Goal: Transaction & Acquisition: Purchase product/service

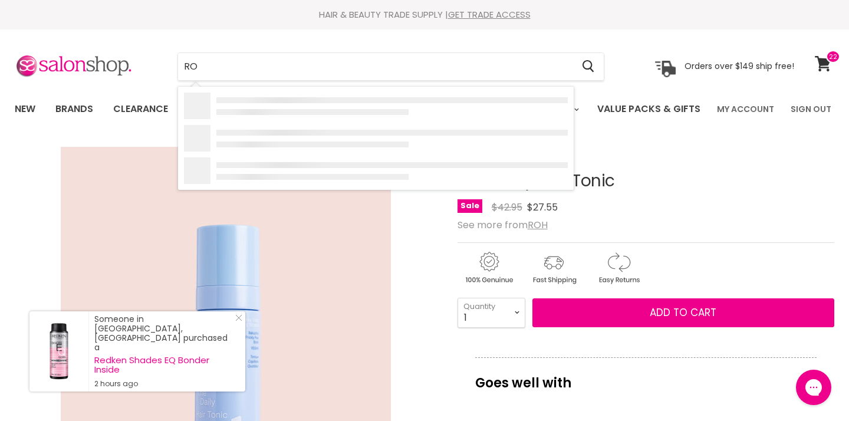
type input "ROH"
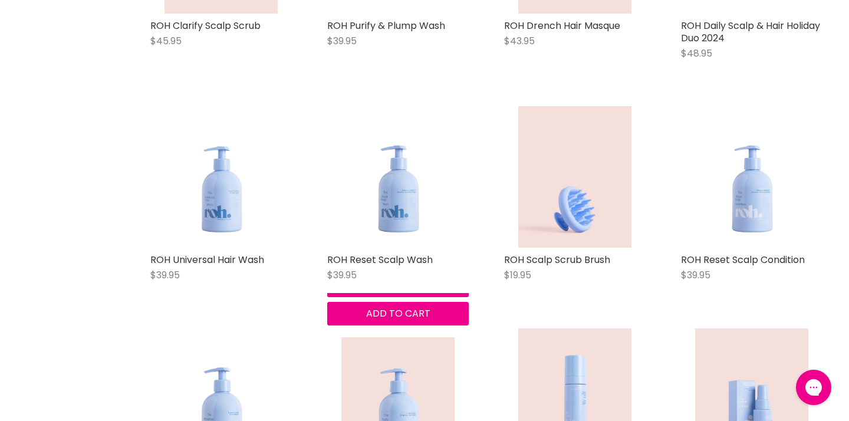
scroll to position [396, 0]
click at [366, 297] on button "Quick shop" at bounding box center [398, 285] width 142 height 24
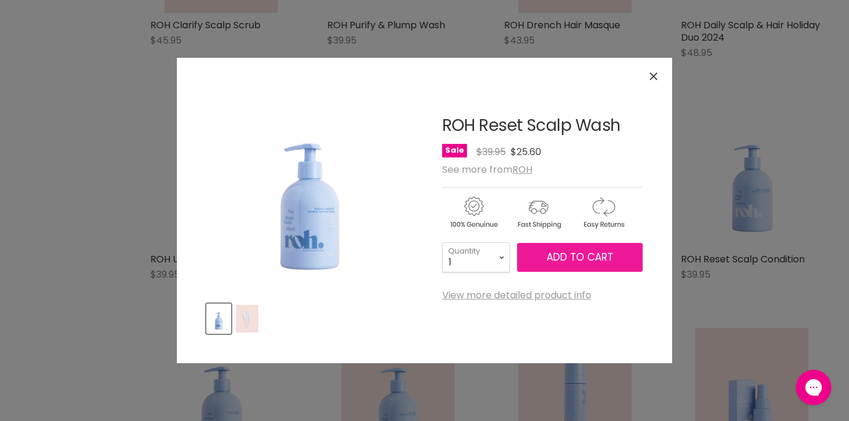
click at [569, 266] on button "Add to cart" at bounding box center [580, 257] width 126 height 29
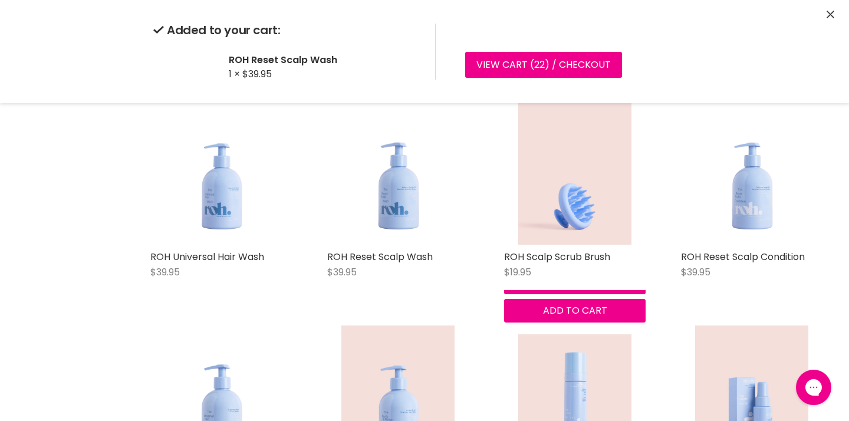
scroll to position [400, 0]
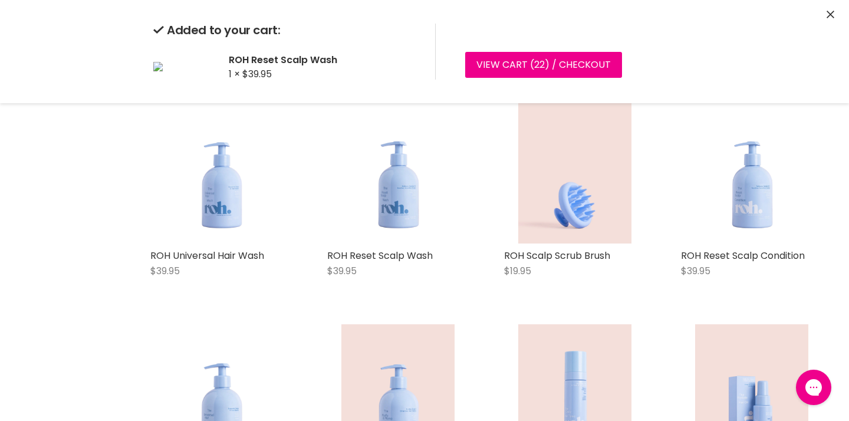
click at [710, 344] on div "ROH Clarify Scalp Scrub $45.95 ROH Quick shop Add to cart ROH Purify & Plump Wa…" at bounding box center [487, 300] width 696 height 889
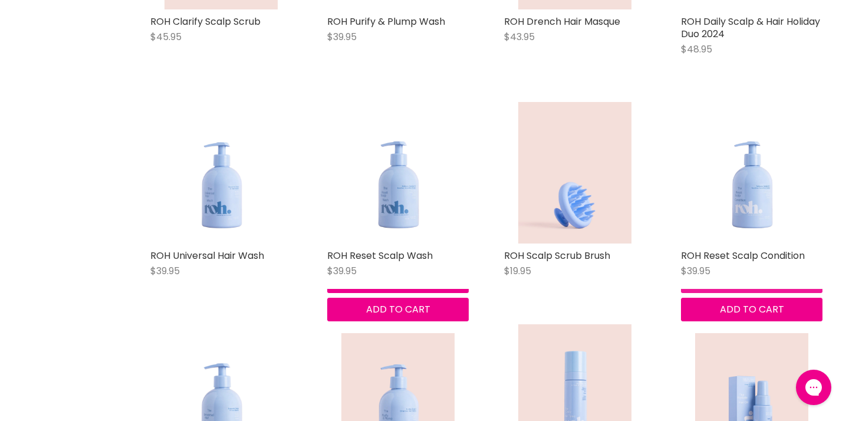
click at [706, 293] on button "Quick shop" at bounding box center [752, 281] width 142 height 24
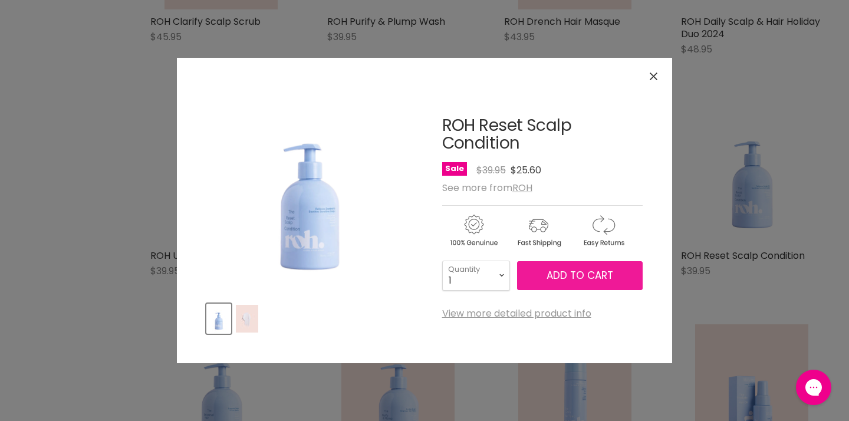
click at [555, 278] on span "Add to cart" at bounding box center [580, 275] width 67 height 14
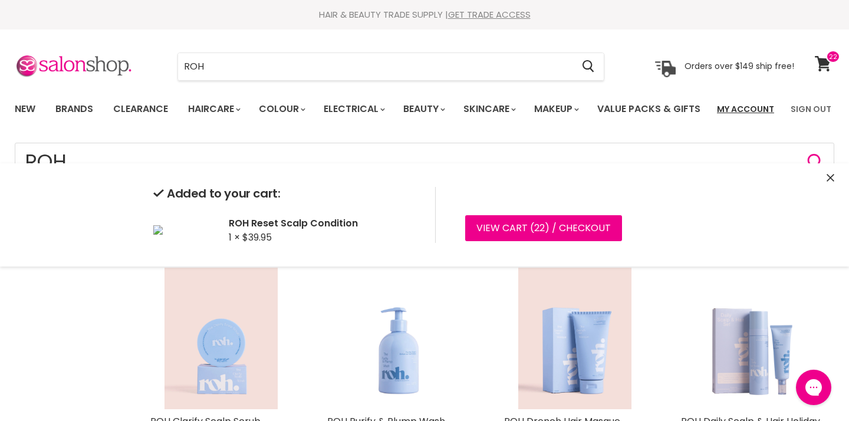
scroll to position [0, 0]
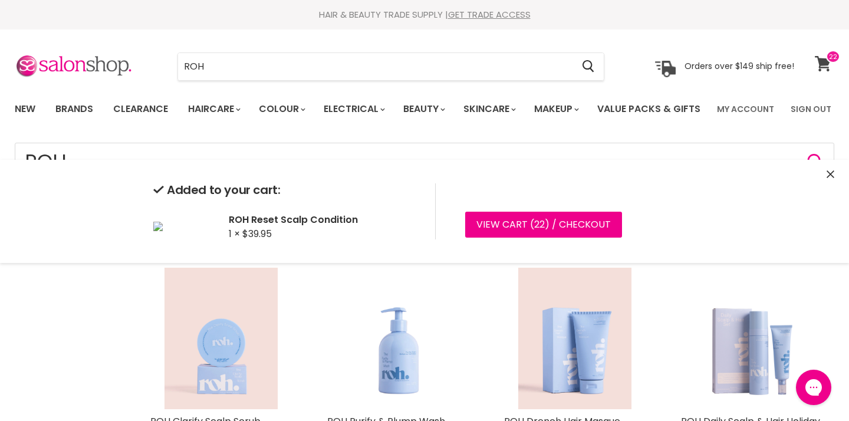
click at [824, 65] on icon at bounding box center [823, 63] width 17 height 15
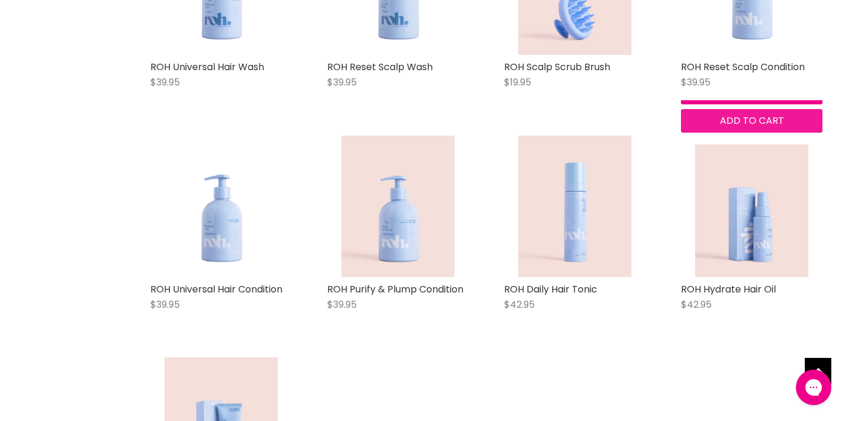
click at [782, 127] on span "Add to cart" at bounding box center [752, 121] width 64 height 14
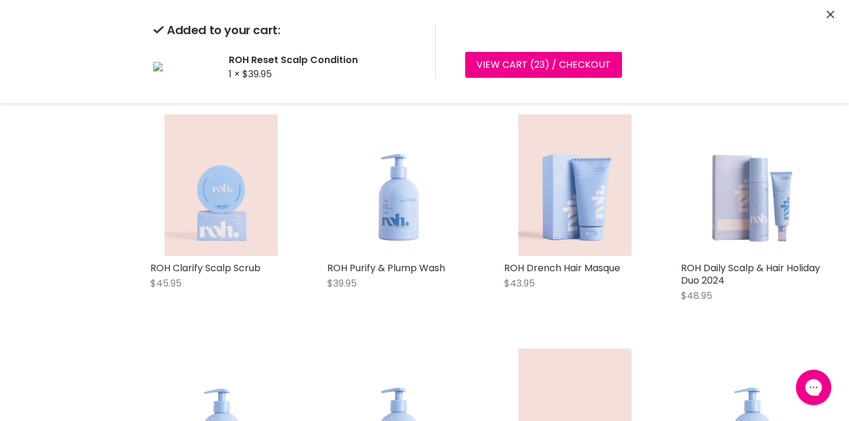
scroll to position [136, 0]
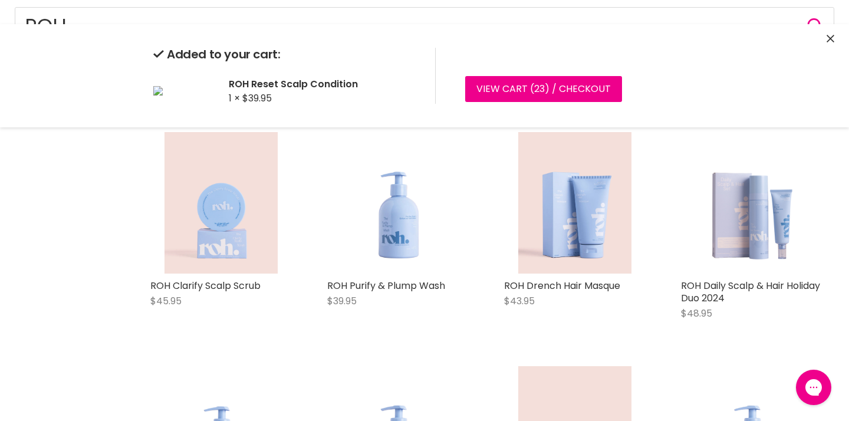
click at [257, 343] on div "ROH Clarify Scalp Scrub $45.95 ROH Quick shop Add to cart" at bounding box center [221, 231] width 165 height 222
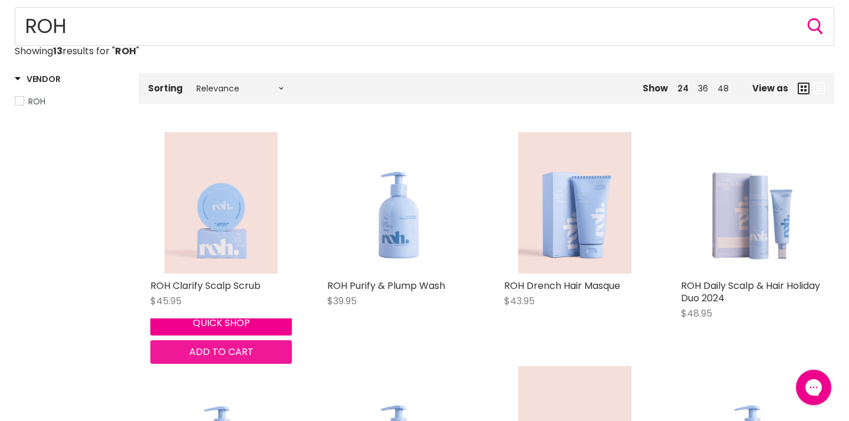
click at [254, 358] on span "Add to cart" at bounding box center [221, 352] width 64 height 14
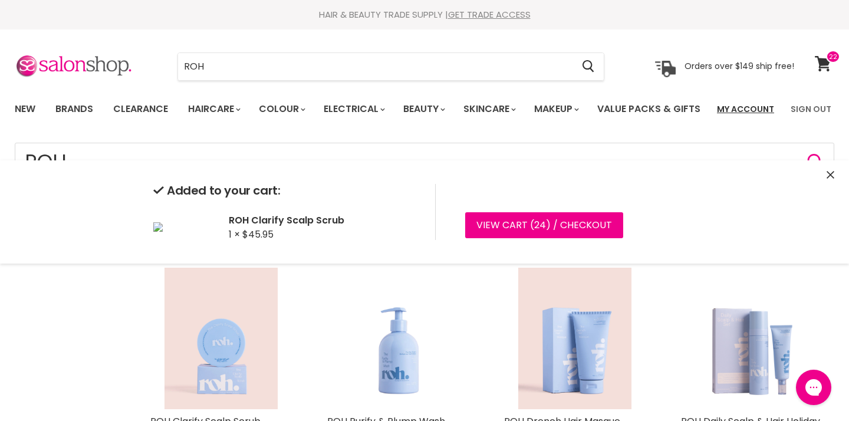
scroll to position [0, 0]
click at [822, 62] on icon at bounding box center [823, 63] width 16 height 15
